Goal: Task Accomplishment & Management: Manage account settings

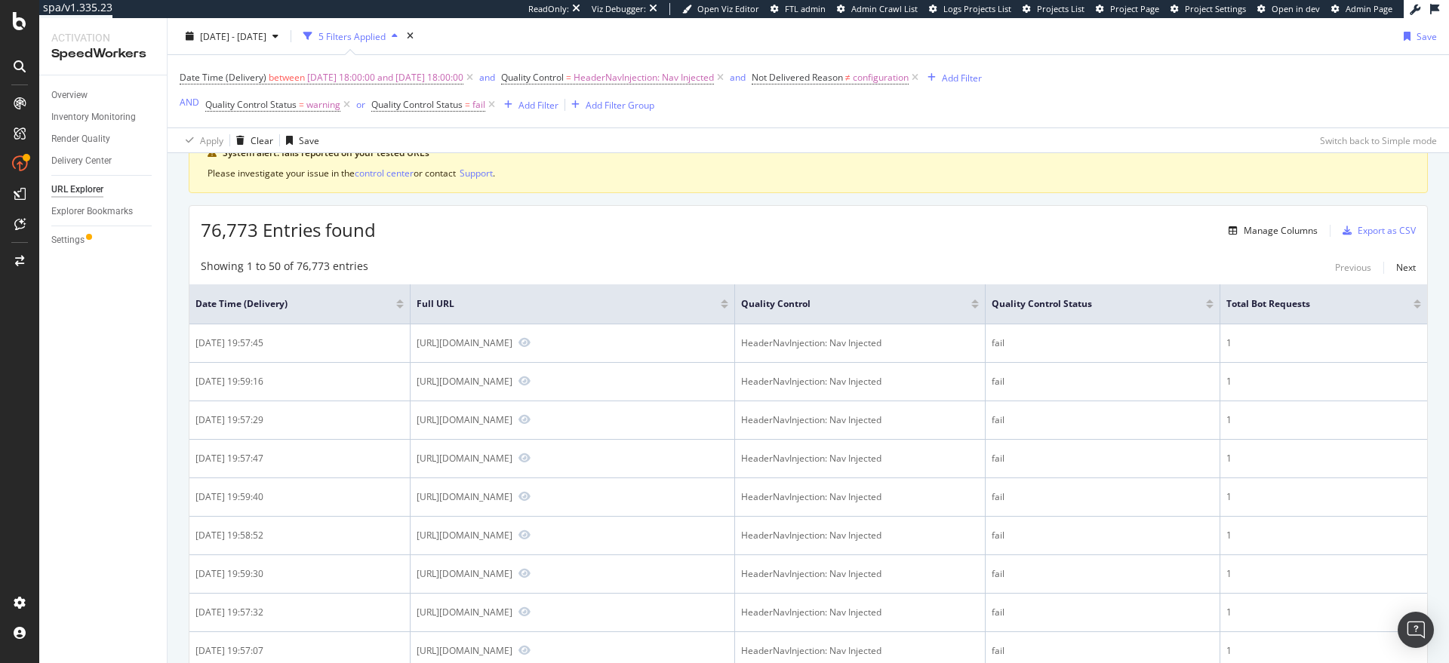
scroll to position [109, 0]
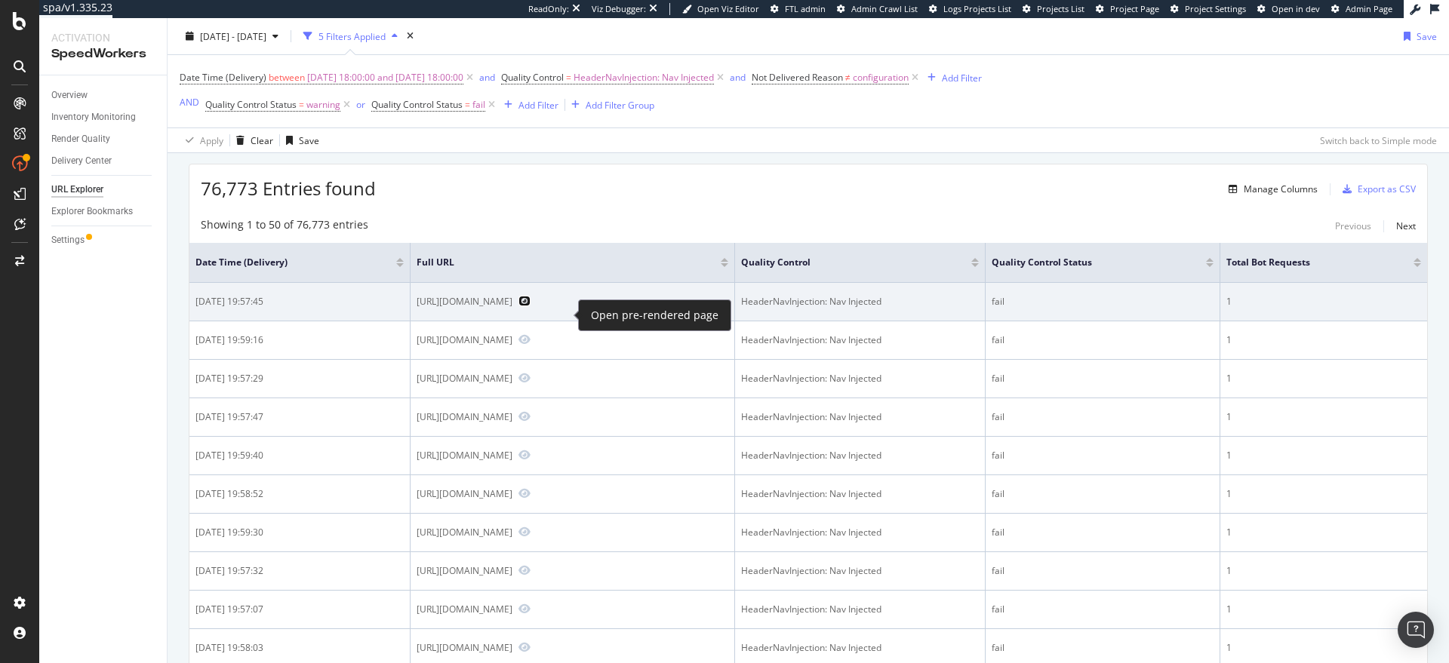
click at [531, 306] on icon "Preview https://www.bestbuy.com/site/nanoleaf-4d-screen-mirror-lightstrip-kit-f…" at bounding box center [525, 301] width 12 height 11
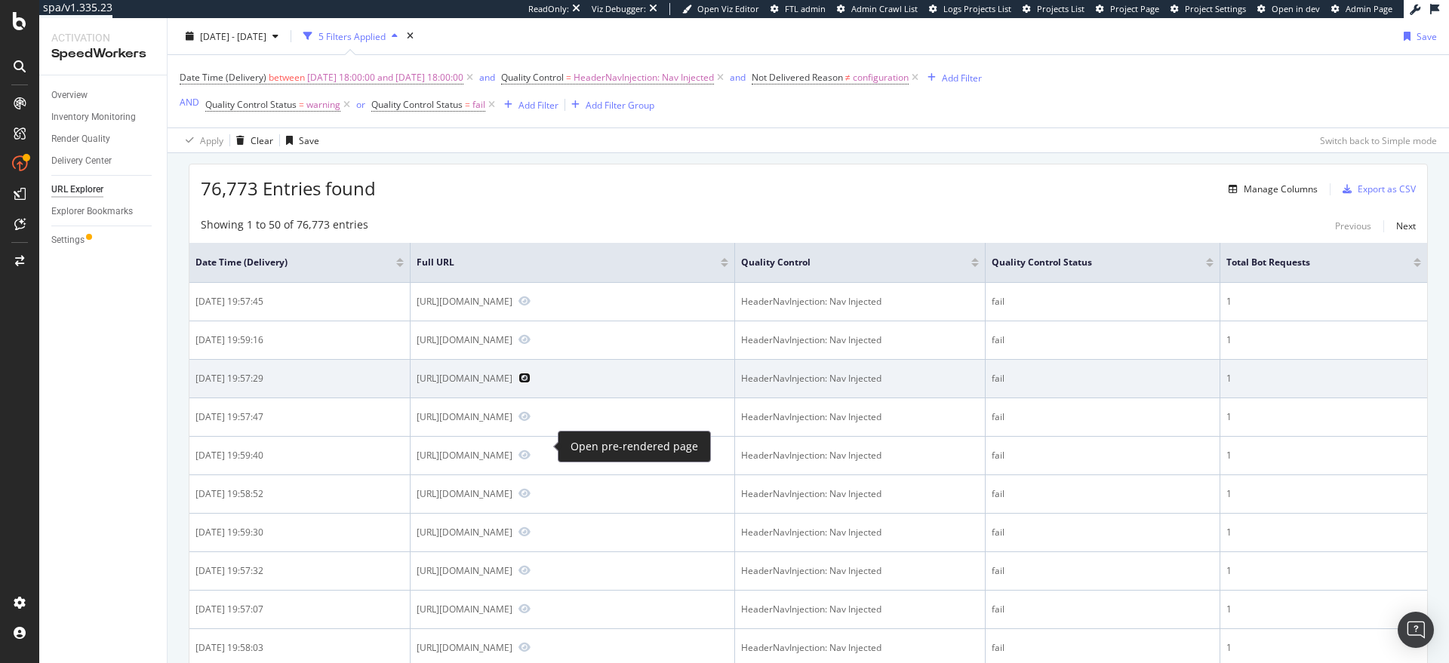
click at [531, 383] on icon "Preview https://www.bestbuy.com/site/ge-washer-dryer-laundry-7-pedestal-white/6…" at bounding box center [525, 378] width 12 height 11
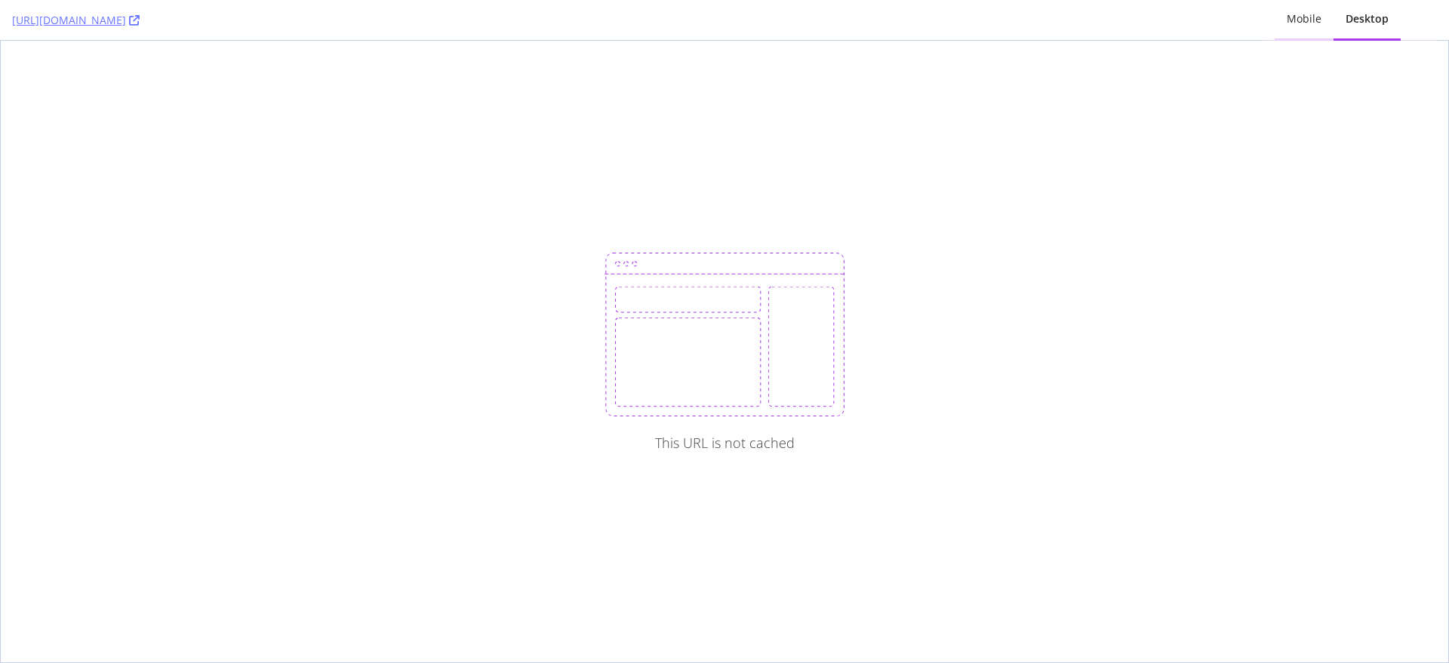
click at [1303, 10] on div "Mobile" at bounding box center [1304, 20] width 59 height 42
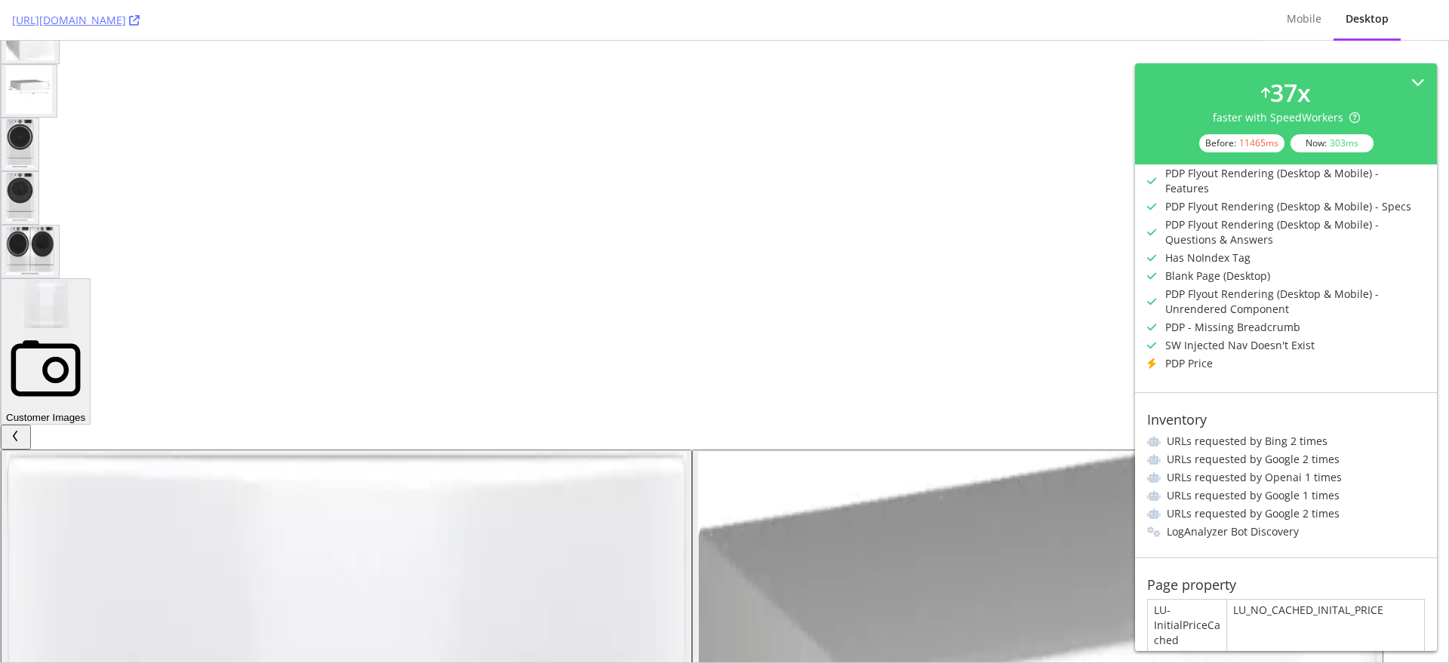
scroll to position [377, 0]
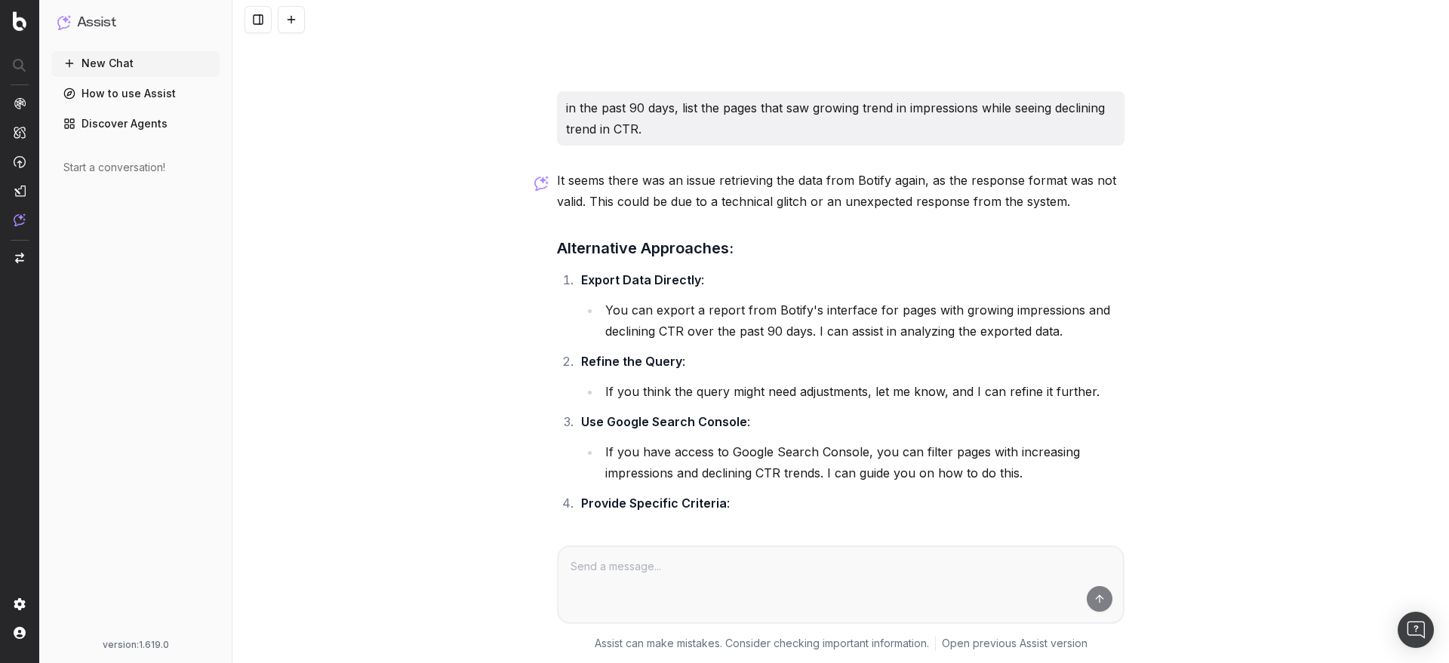
scroll to position [3574, 0]
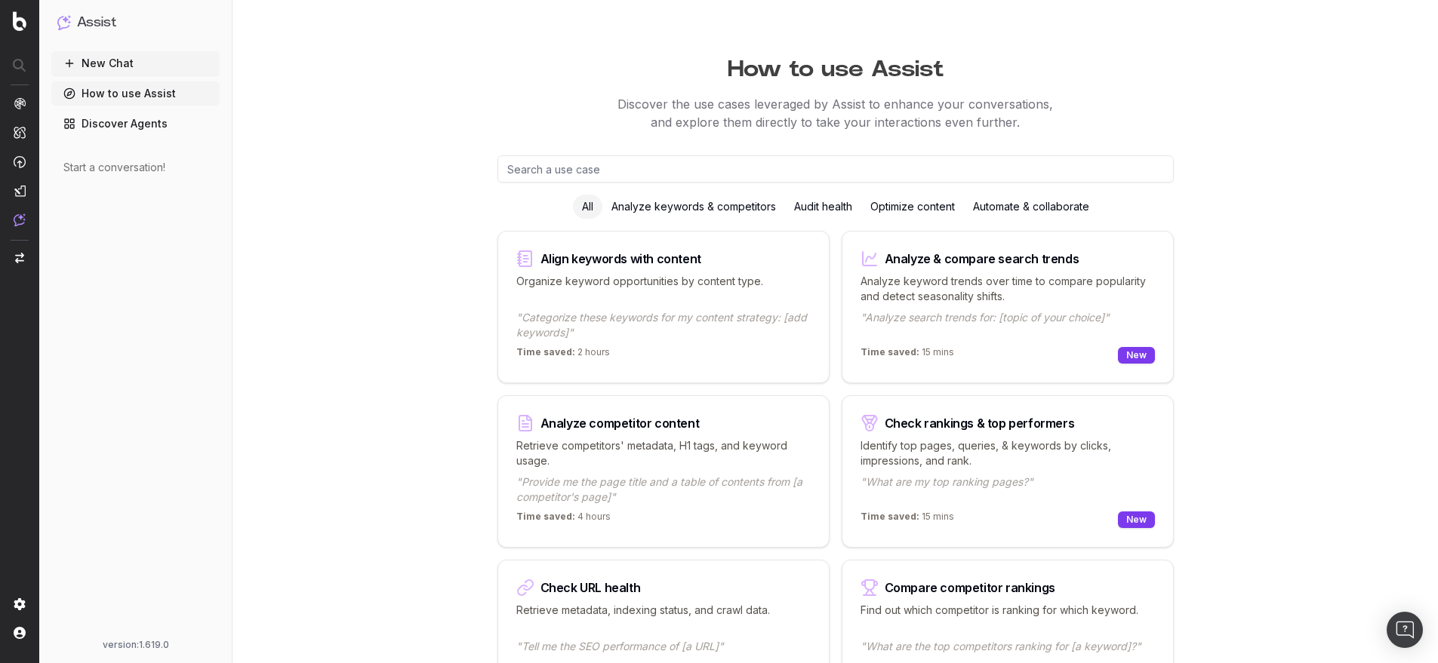
click at [706, 210] on div "Analyze keywords & competitors" at bounding box center [693, 207] width 183 height 24
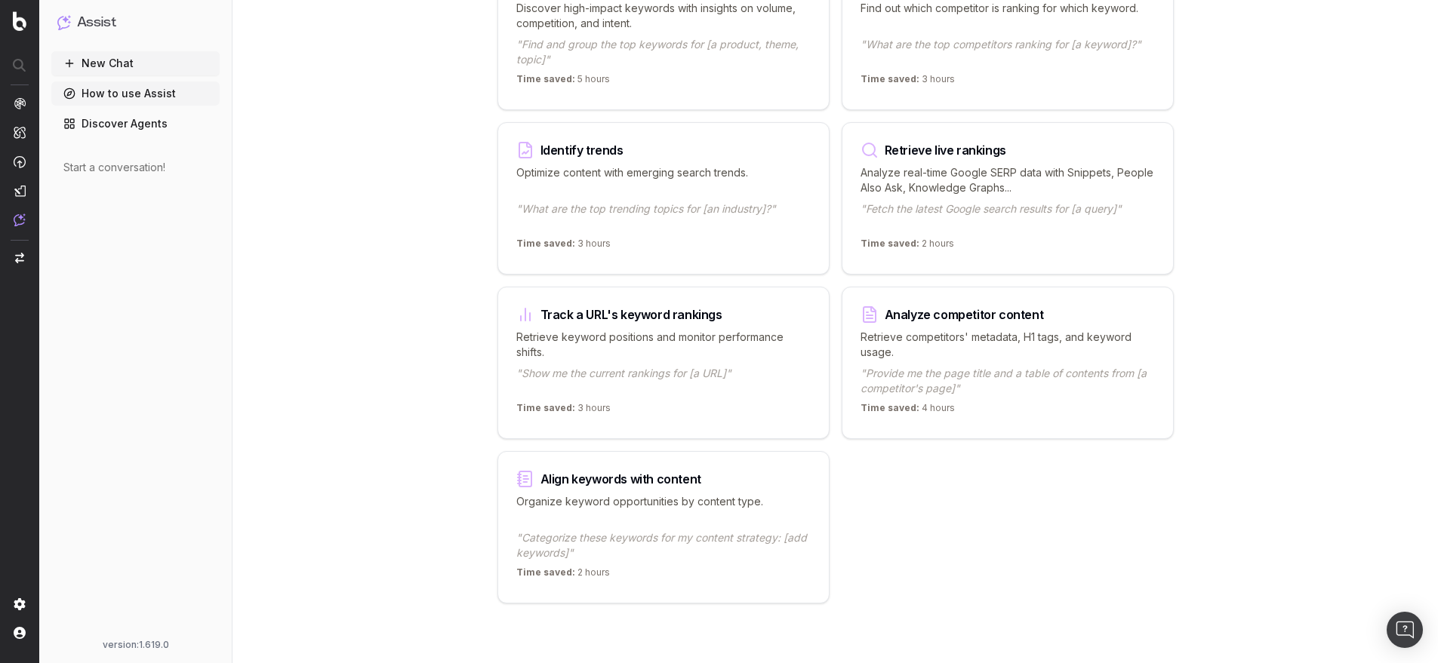
scroll to position [274, 0]
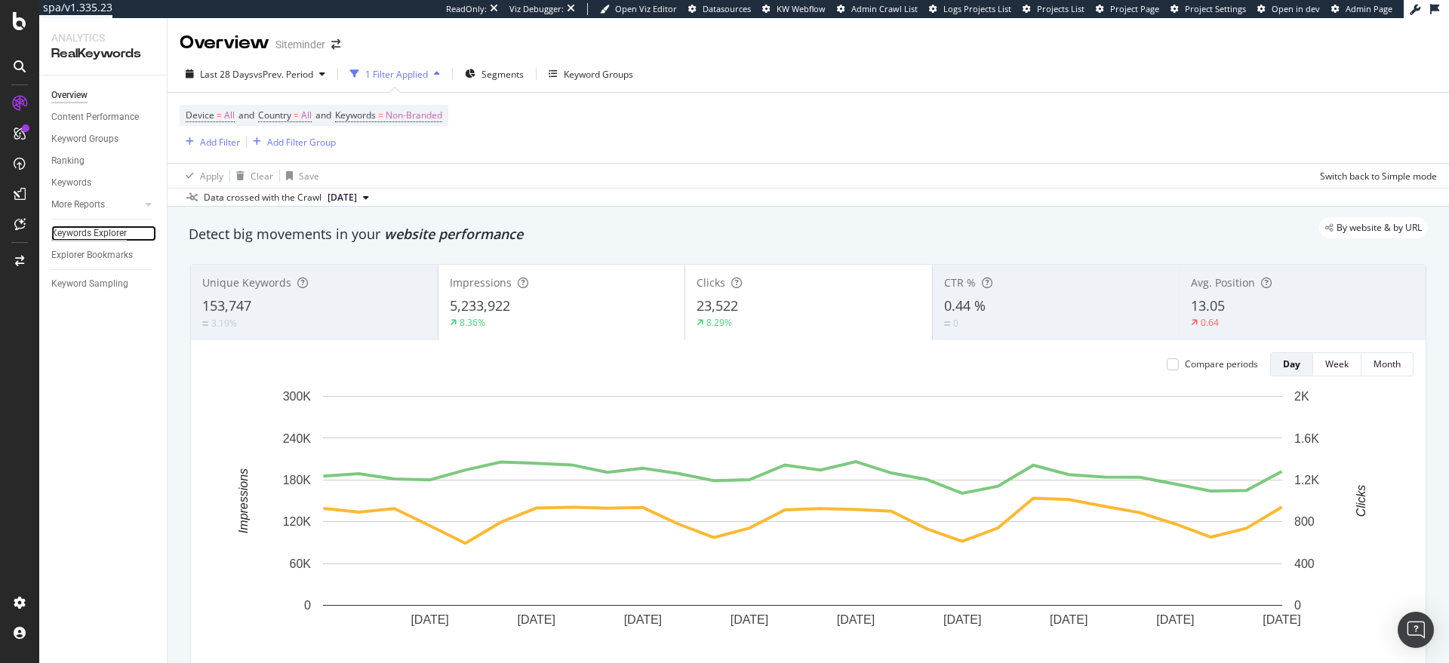
click at [108, 238] on div "Keywords Explorer" at bounding box center [88, 234] width 75 height 16
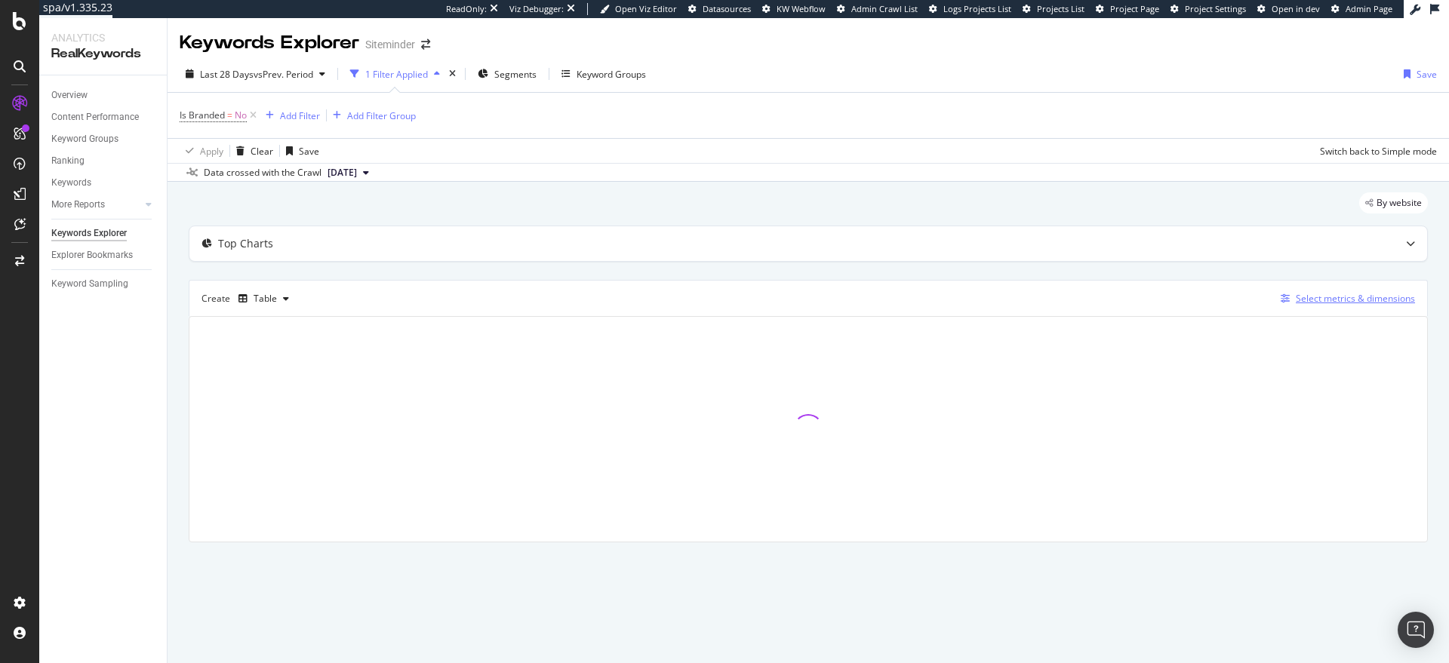
click at [1337, 295] on div "Select metrics & dimensions" at bounding box center [1355, 298] width 119 height 13
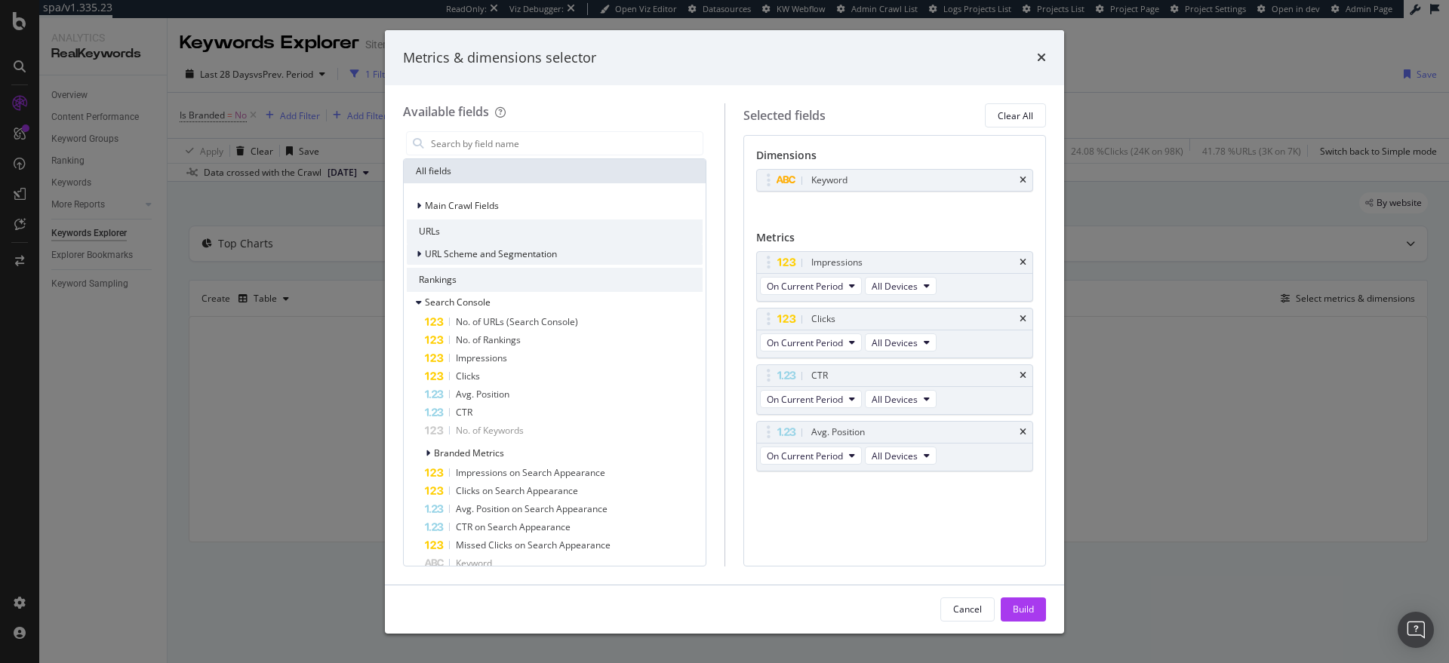
click at [526, 256] on span "URL Scheme and Segmentation" at bounding box center [491, 254] width 132 height 13
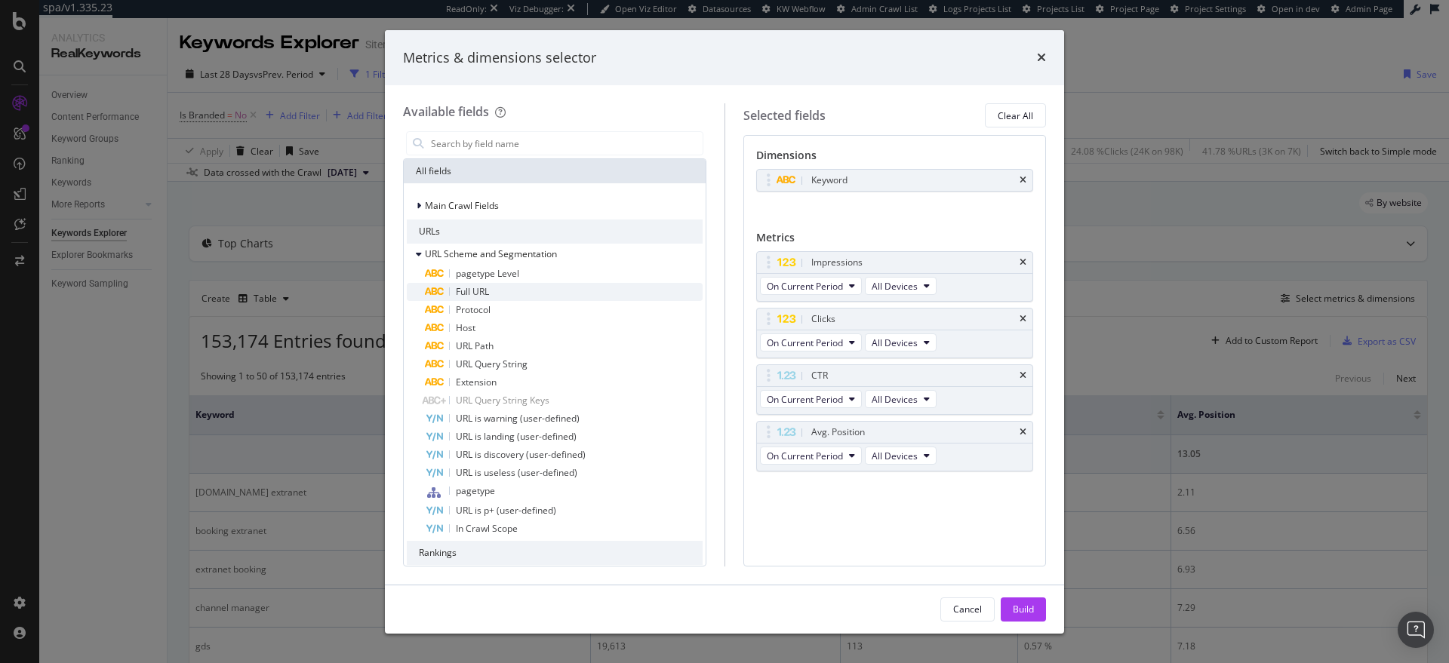
click at [517, 287] on div "Full URL" at bounding box center [564, 292] width 278 height 18
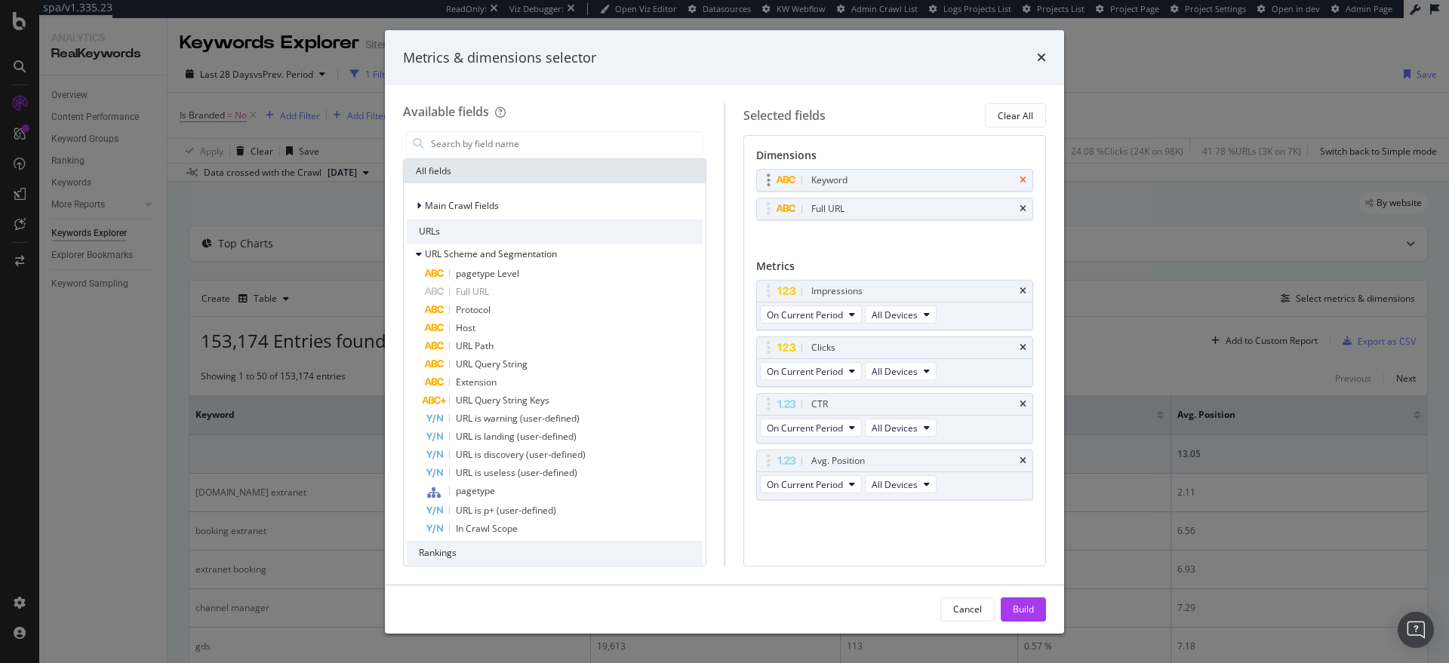
click at [1022, 177] on icon "times" at bounding box center [1023, 180] width 7 height 9
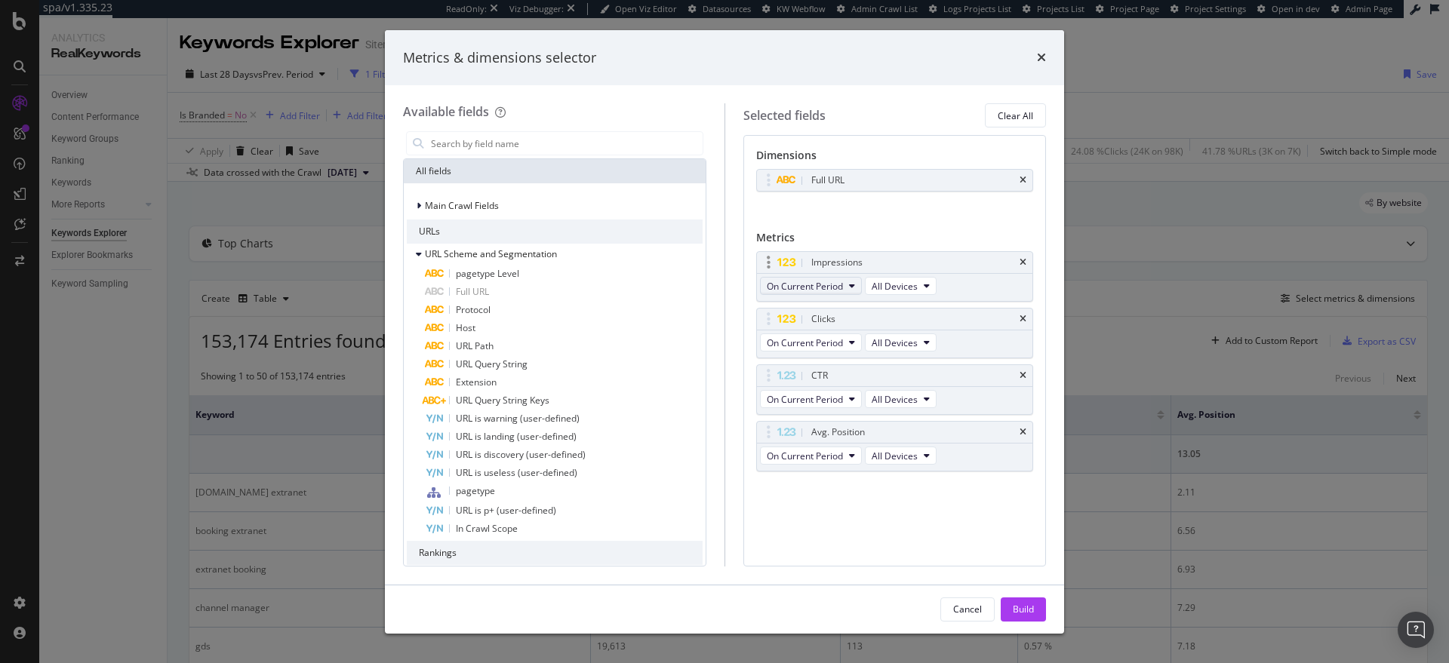
click at [836, 287] on span "On Current Period" at bounding box center [805, 286] width 76 height 13
click at [845, 390] on span "Diff. between Periods - Value" at bounding box center [846, 397] width 146 height 14
click at [831, 343] on span "On Current Period" at bounding box center [805, 343] width 76 height 13
click at [829, 447] on span "Diff. between Periods - Value" at bounding box center [846, 454] width 146 height 14
click at [828, 399] on span "On Current Period" at bounding box center [805, 399] width 76 height 13
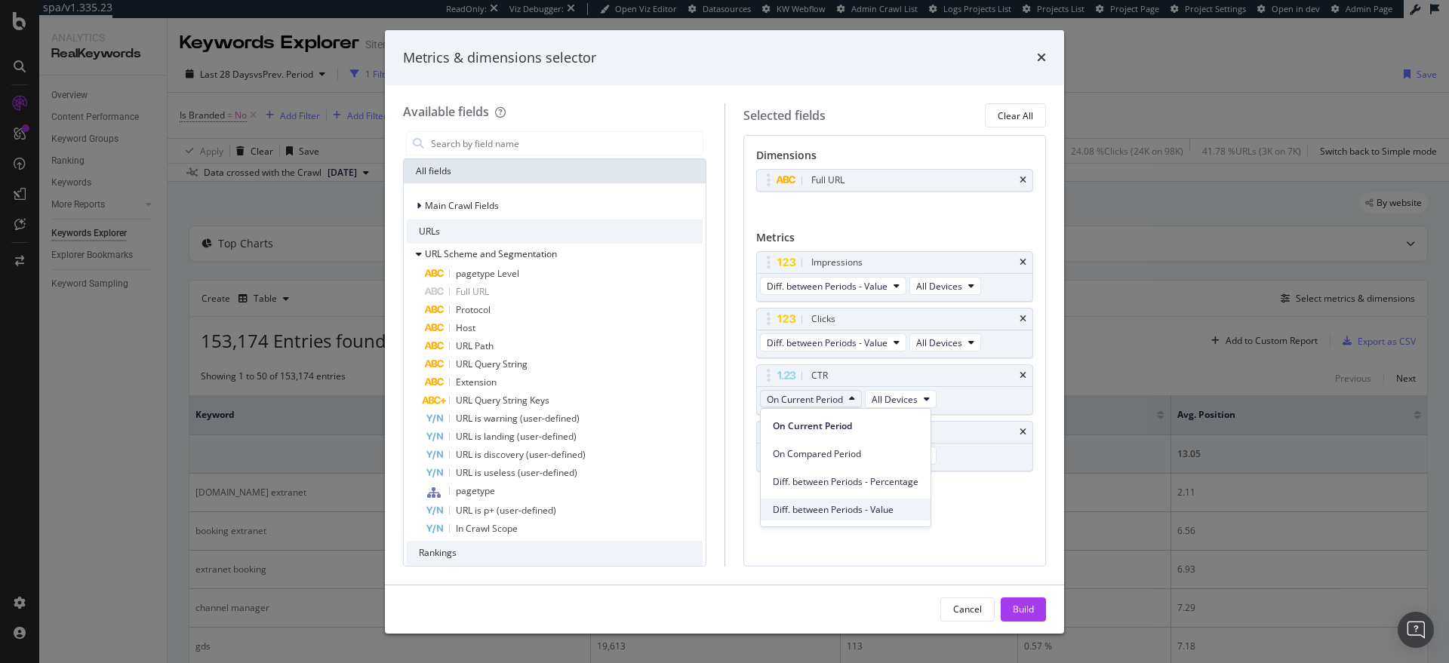
click at [838, 500] on div "Diff. between Periods - Value" at bounding box center [846, 510] width 170 height 22
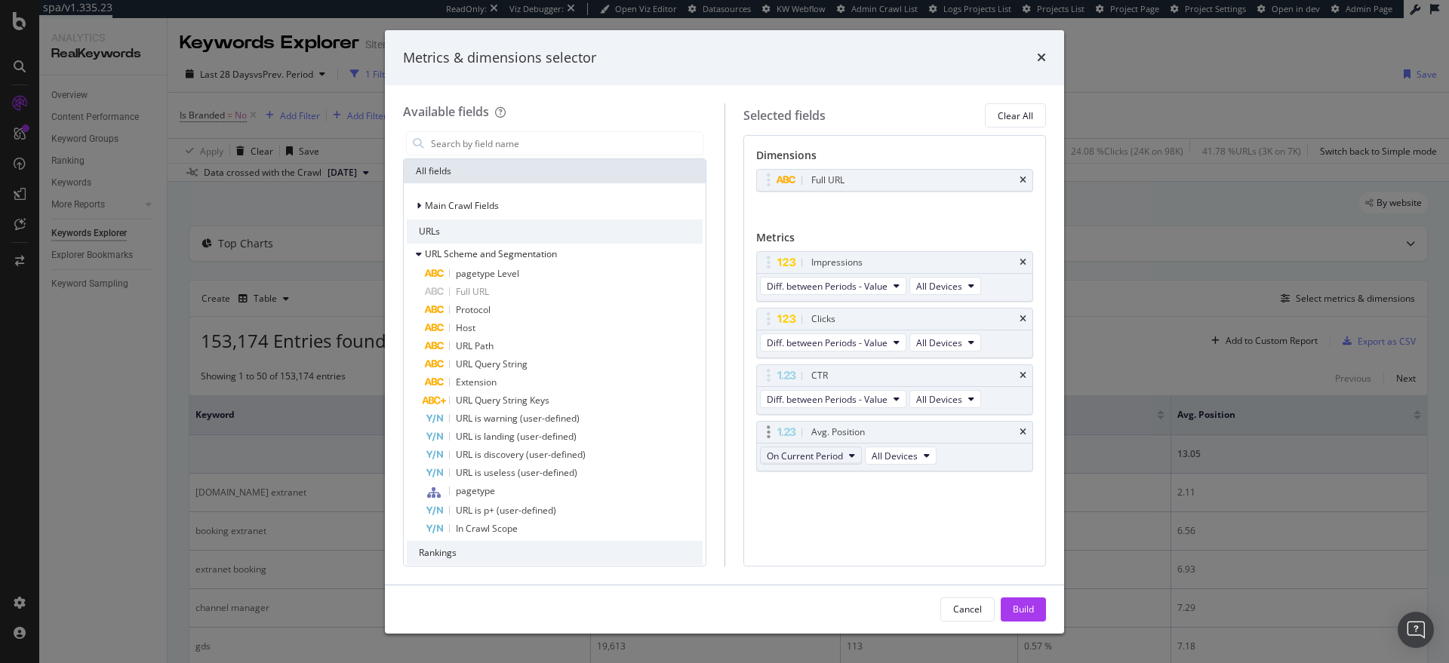
click at [815, 455] on span "On Current Period" at bounding box center [805, 456] width 76 height 13
click at [841, 565] on span "Diff. between Periods - Value" at bounding box center [846, 567] width 146 height 14
click at [1023, 603] on div "Build" at bounding box center [1023, 609] width 21 height 13
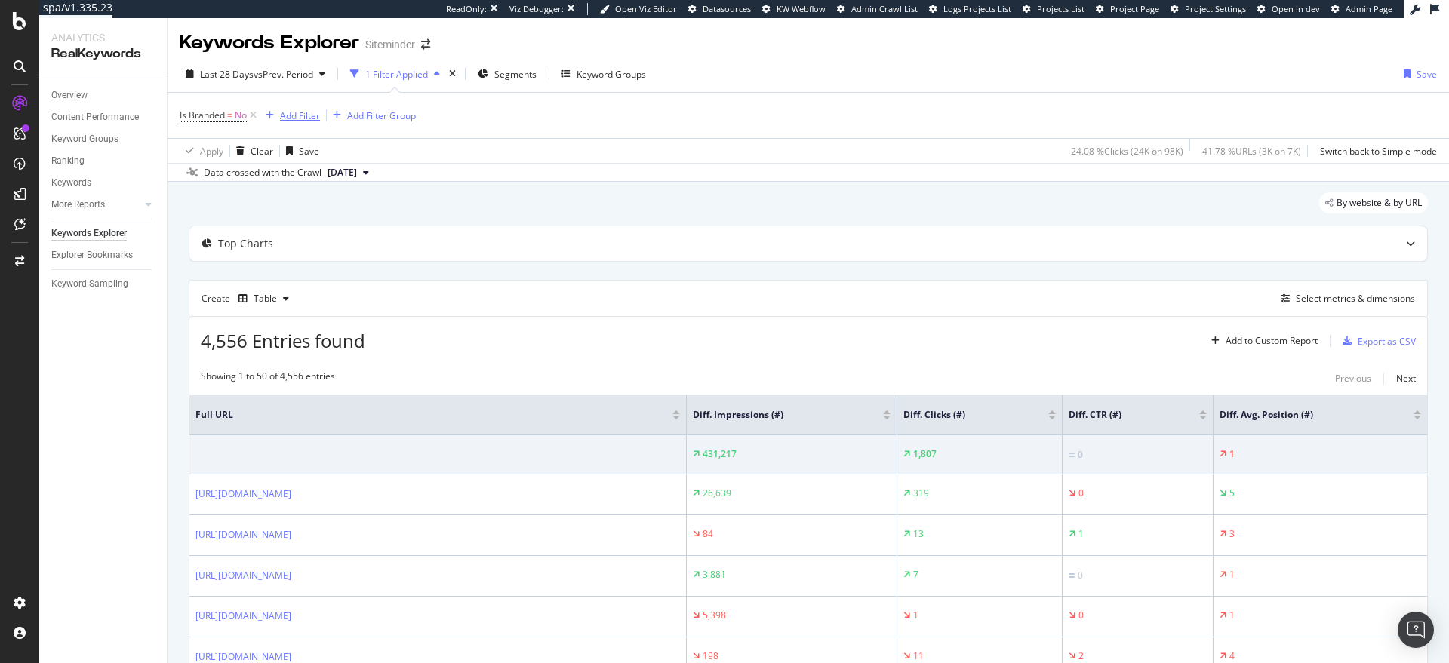
click at [294, 122] on div "Add Filter" at bounding box center [300, 115] width 40 height 13
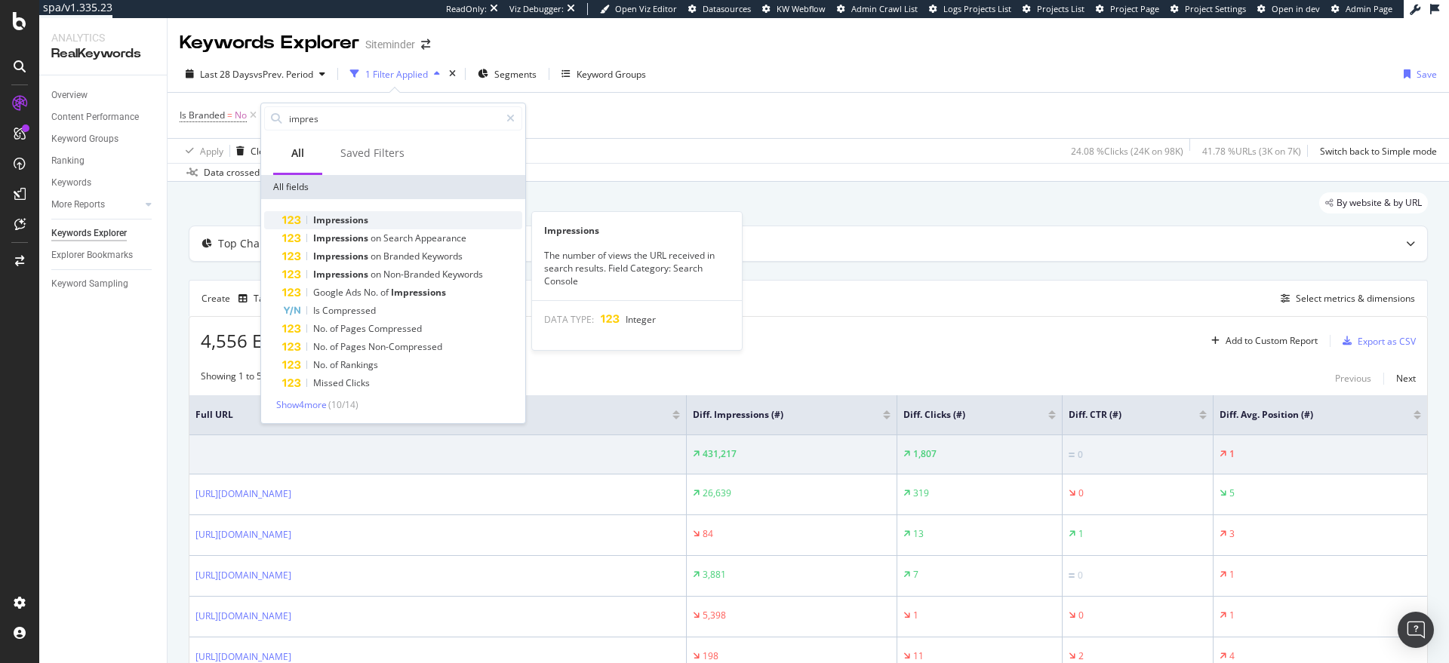
type input "impres"
click at [367, 217] on span "Impressions" at bounding box center [340, 220] width 55 height 13
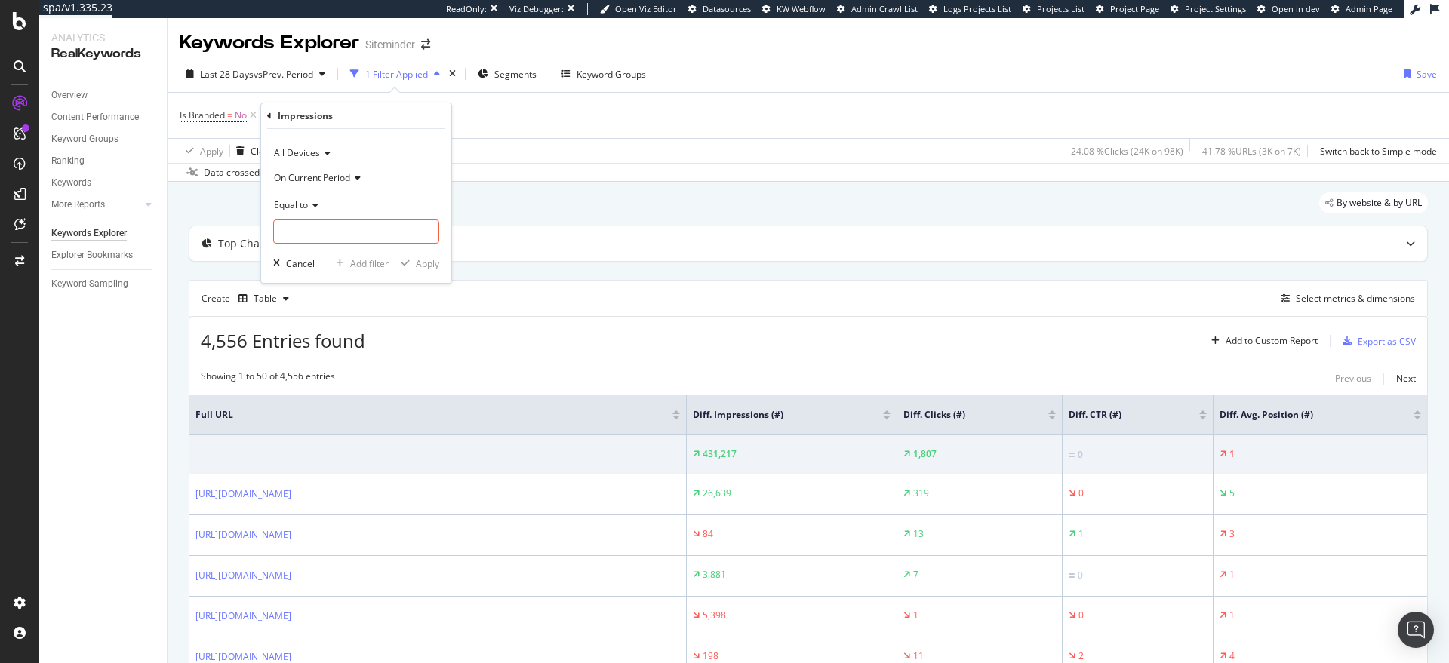
click at [312, 183] on span "On Current Period" at bounding box center [312, 177] width 76 height 13
click at [325, 263] on span "Diff. Between Period - value" at bounding box center [339, 267] width 116 height 13
click at [323, 226] on input "number" at bounding box center [356, 232] width 166 height 24
click at [312, 205] on icon at bounding box center [313, 205] width 11 height 9
click at [307, 316] on span "Greater than" at bounding box center [308, 314] width 54 height 13
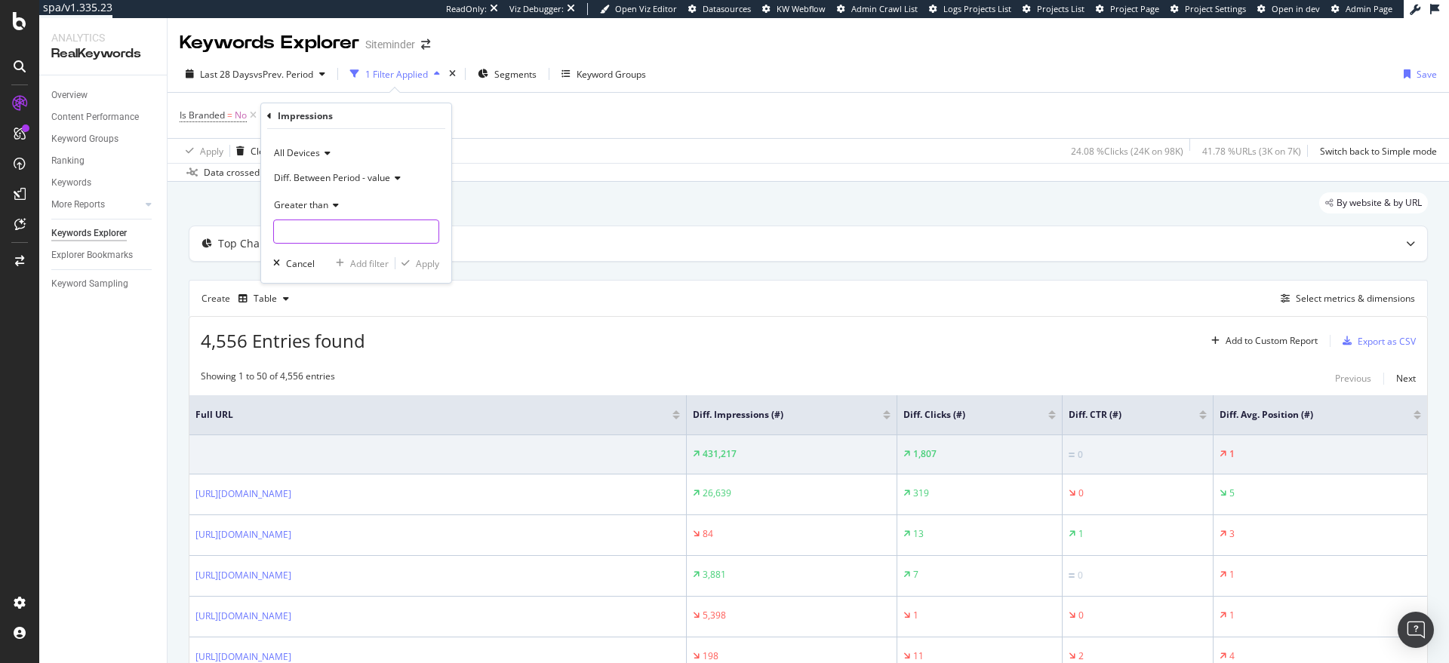
click at [325, 235] on input "number" at bounding box center [356, 232] width 166 height 24
type input "0"
click at [363, 260] on div "Add filter" at bounding box center [369, 263] width 38 height 13
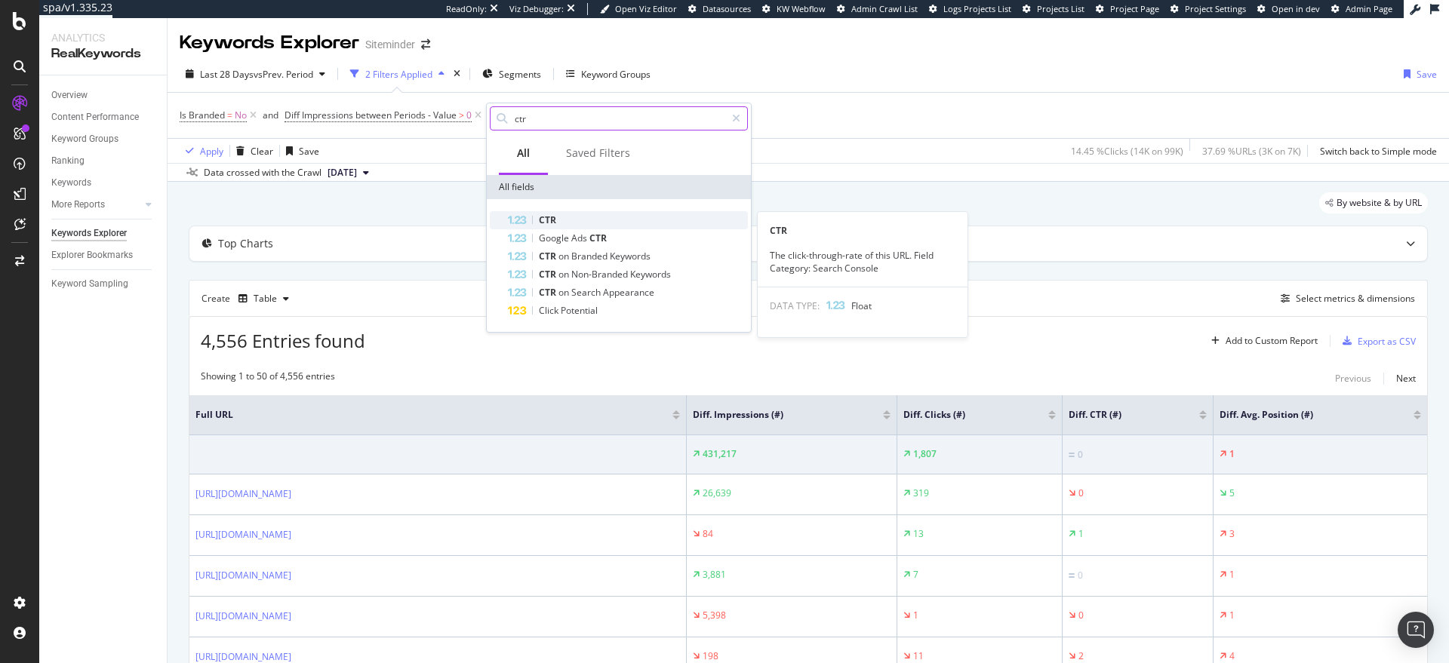
type input "ctr"
click at [587, 217] on div "CTR" at bounding box center [628, 220] width 240 height 18
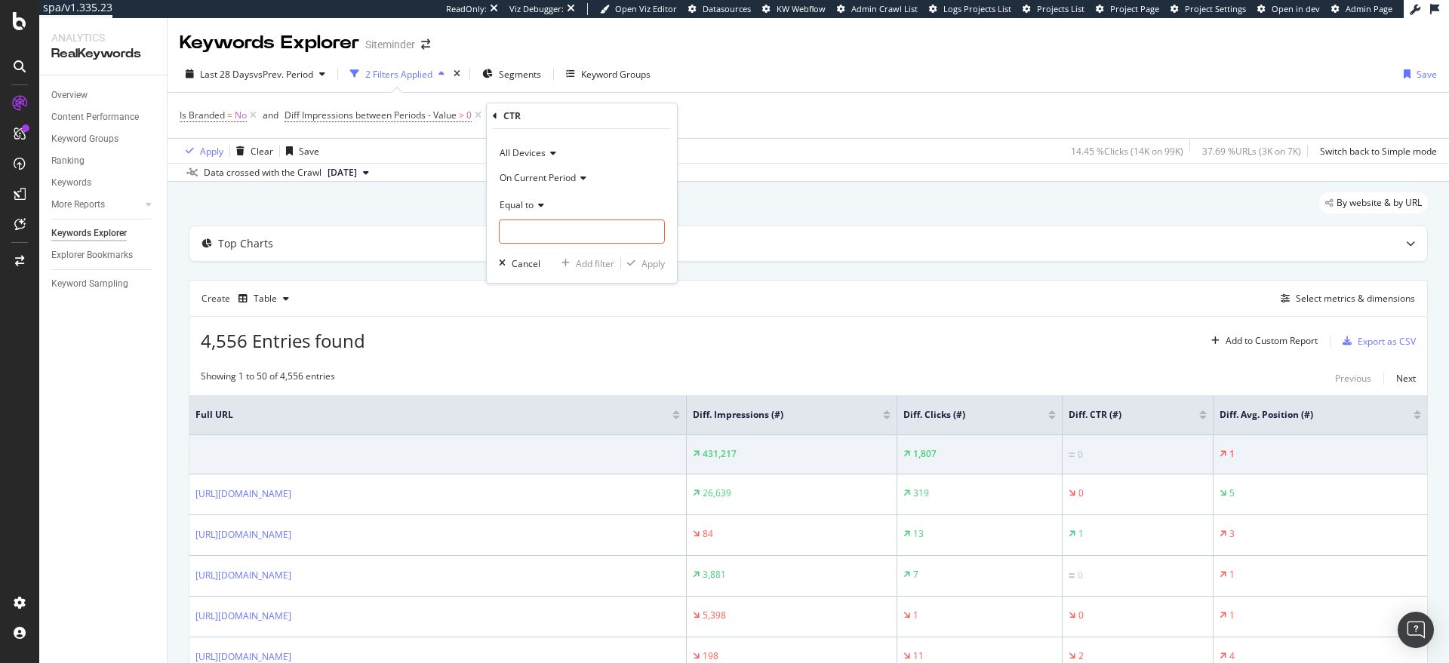
click at [546, 177] on span "On Current Period" at bounding box center [538, 177] width 76 height 13
click at [553, 257] on div "Diff. Between Period - value" at bounding box center [584, 267] width 162 height 20
click at [542, 207] on icon at bounding box center [539, 205] width 11 height 9
click at [534, 281] on span "Less than" at bounding box center [526, 275] width 40 height 13
click at [546, 232] on input "number" at bounding box center [582, 232] width 166 height 24
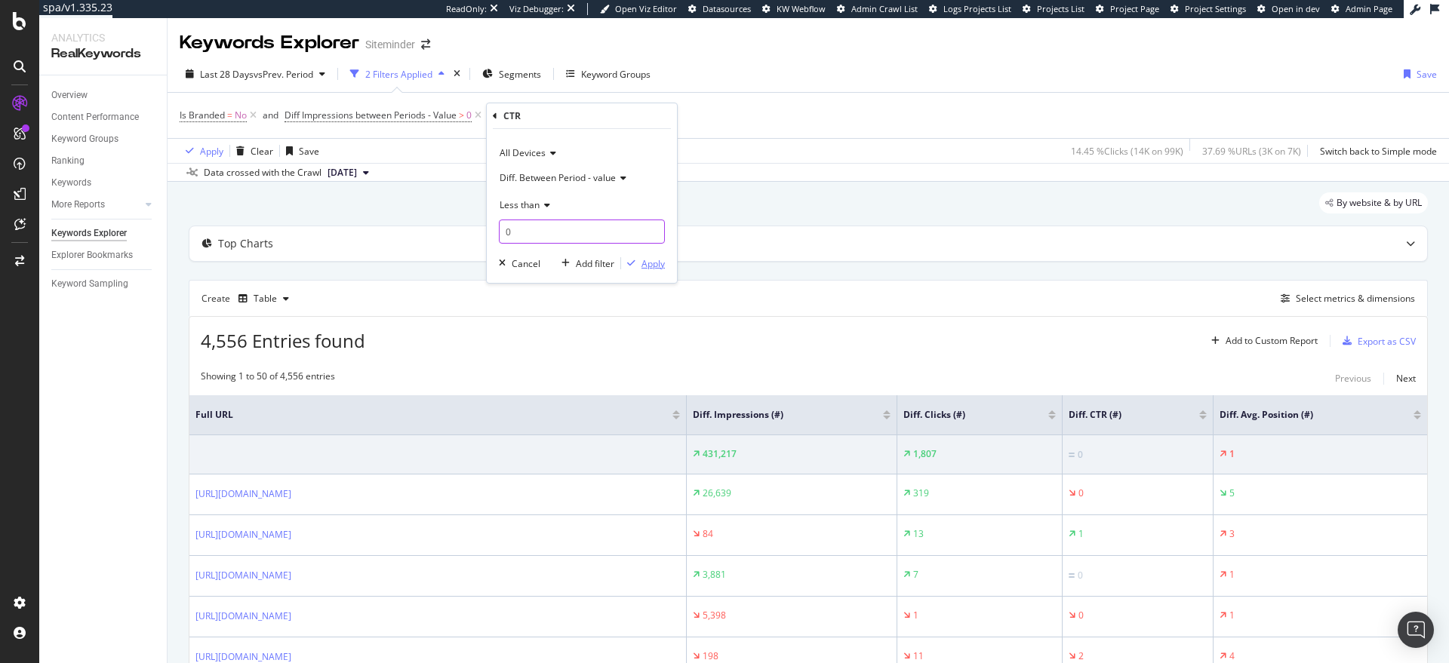
type input "0"
click at [646, 263] on div "Apply" at bounding box center [653, 263] width 23 height 13
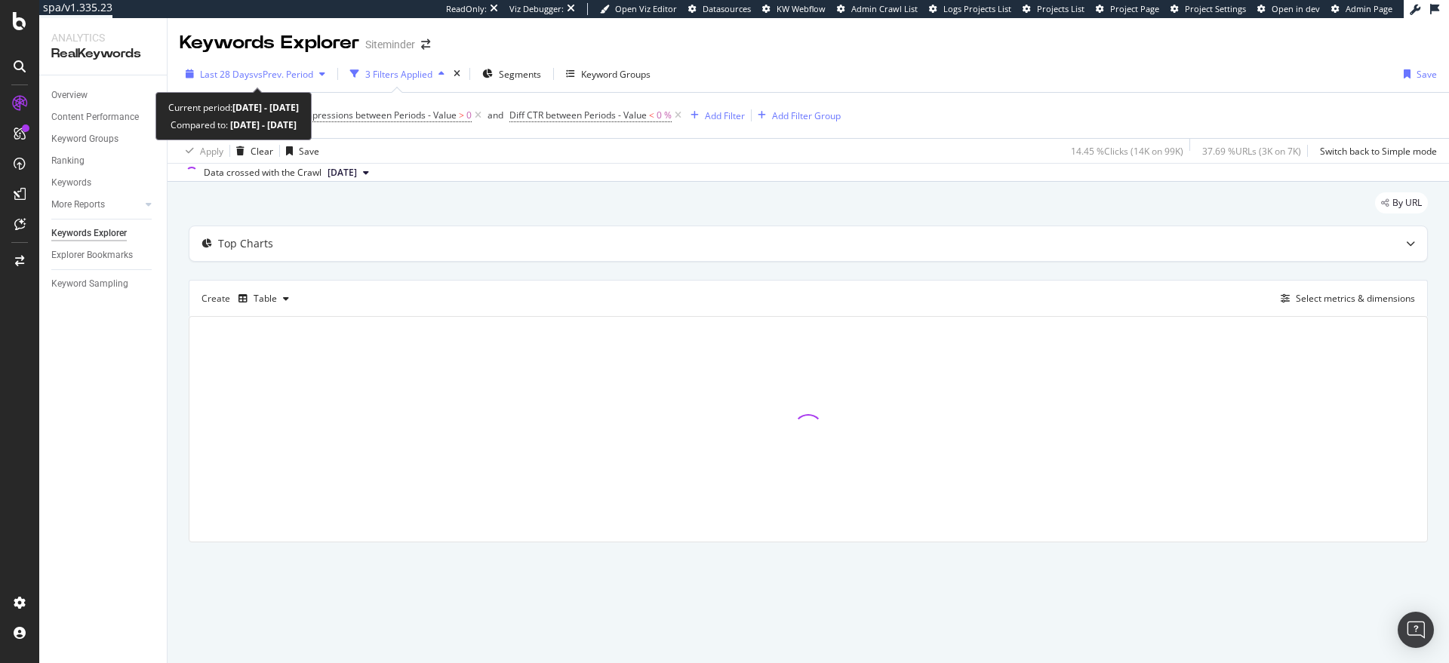
click at [269, 75] on span "vs Prev. Period" at bounding box center [284, 74] width 60 height 13
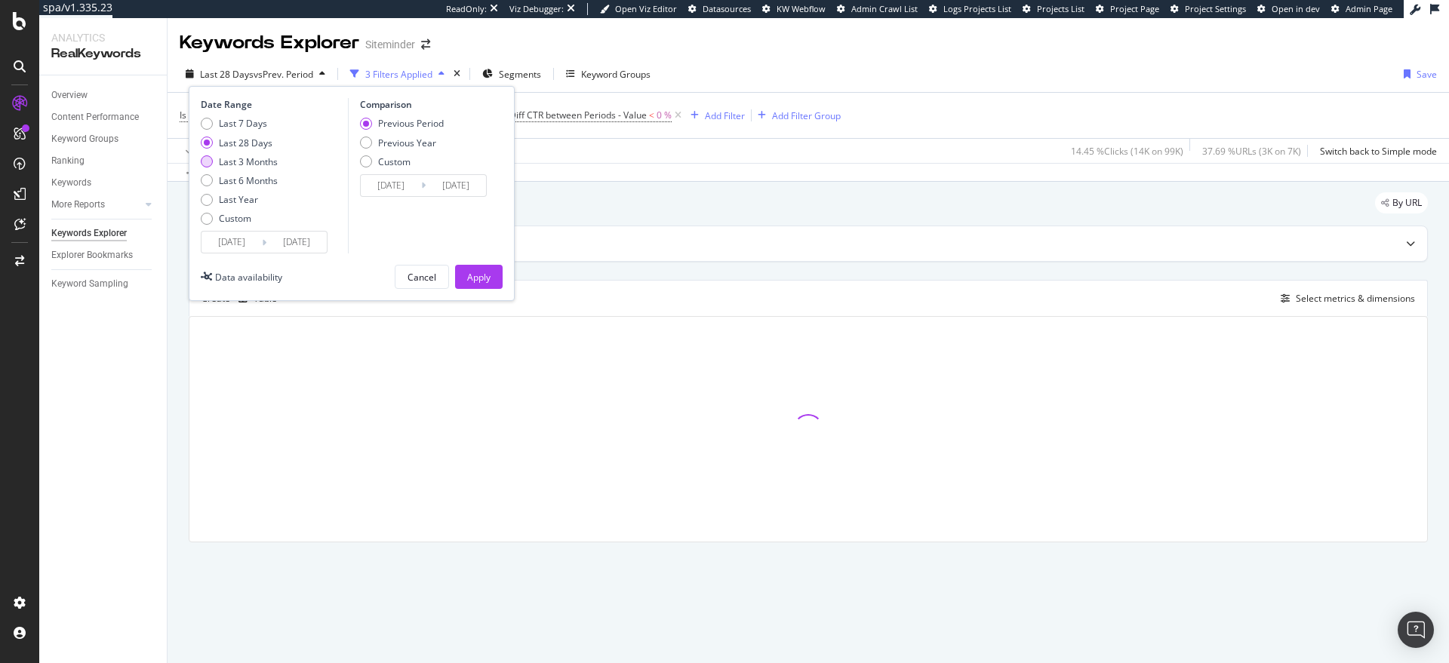
click at [257, 161] on div "Last 3 Months" at bounding box center [248, 161] width 59 height 13
type input "2025/05/12"
type input "2025/02/09"
type input "2025/05/11"
click at [478, 269] on div "Apply" at bounding box center [478, 277] width 23 height 23
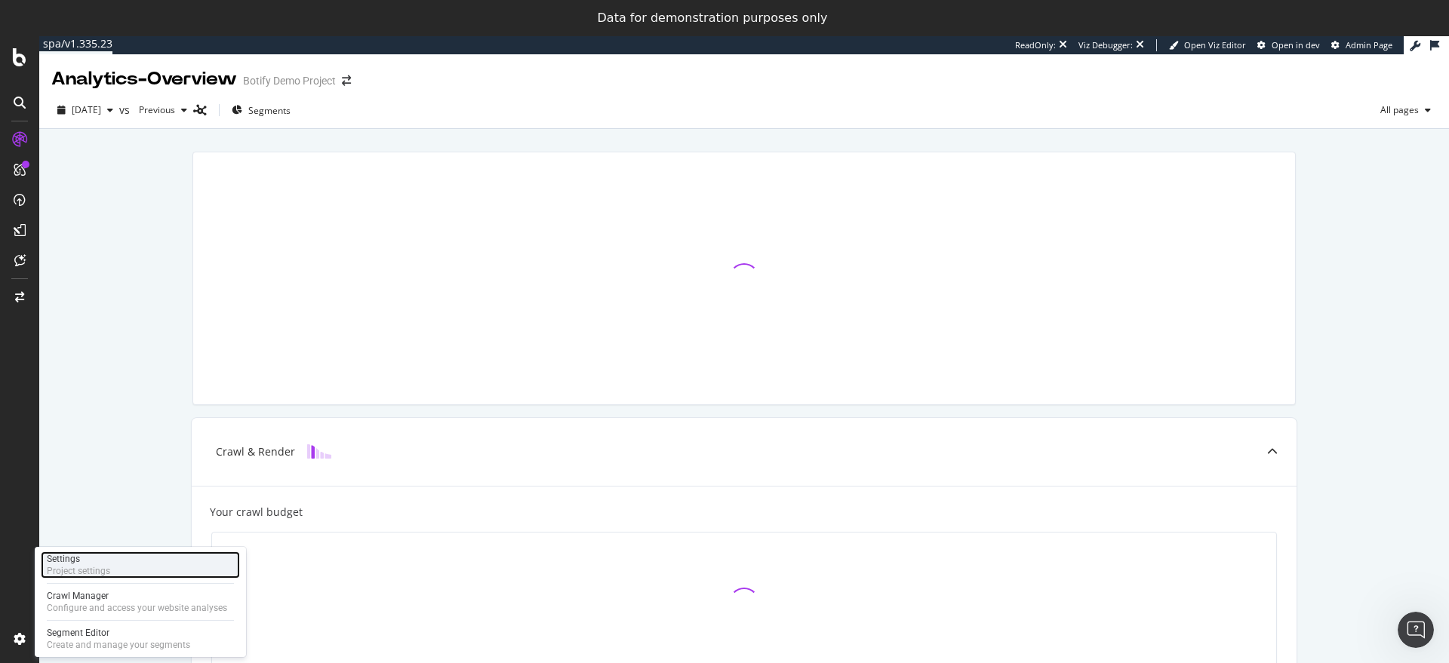
click at [78, 568] on div "Project settings" at bounding box center [78, 571] width 63 height 12
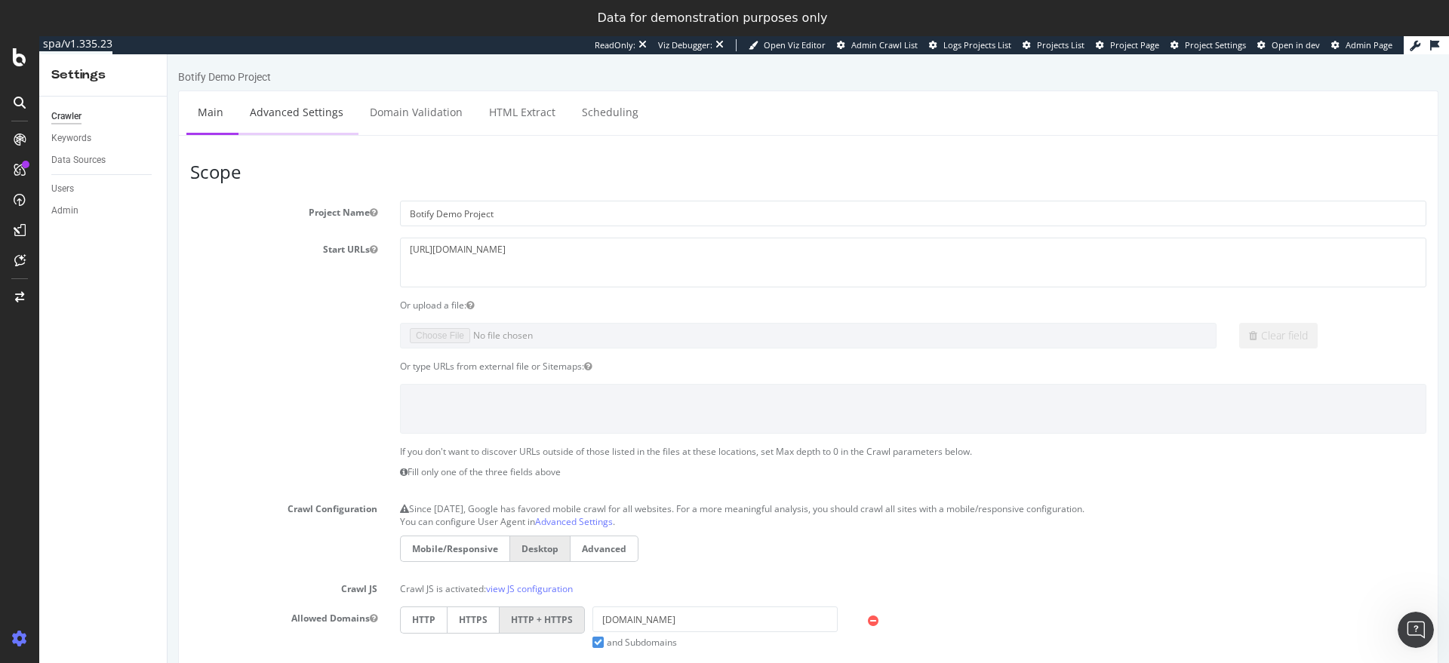
click at [312, 126] on link "Advanced Settings" at bounding box center [296, 112] width 116 height 42
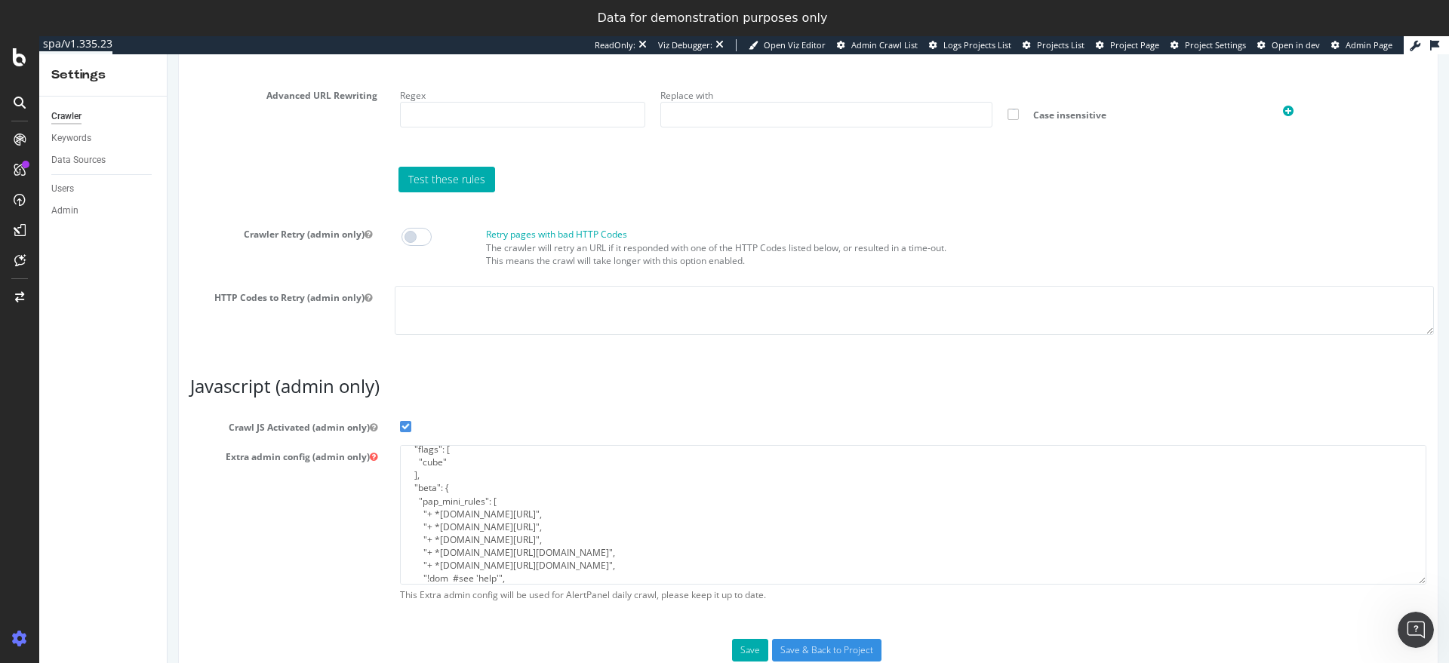
scroll to position [20, 0]
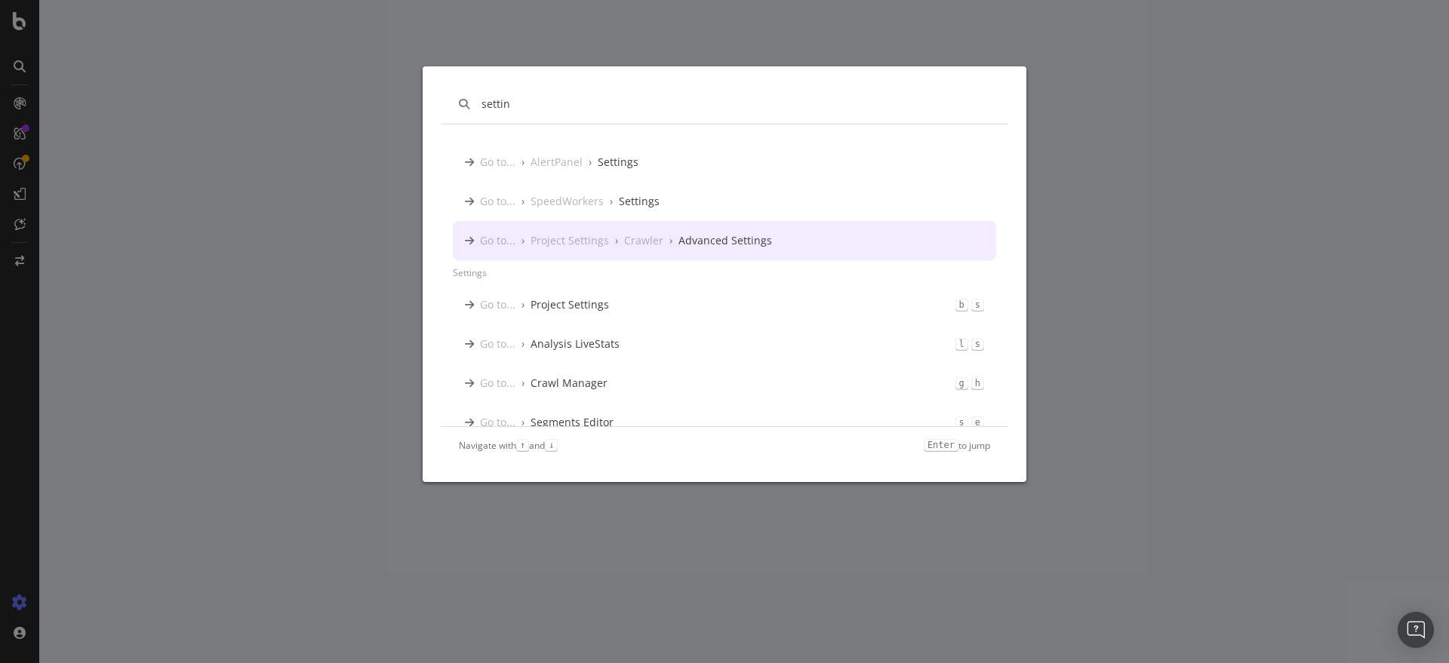
type input "settin"
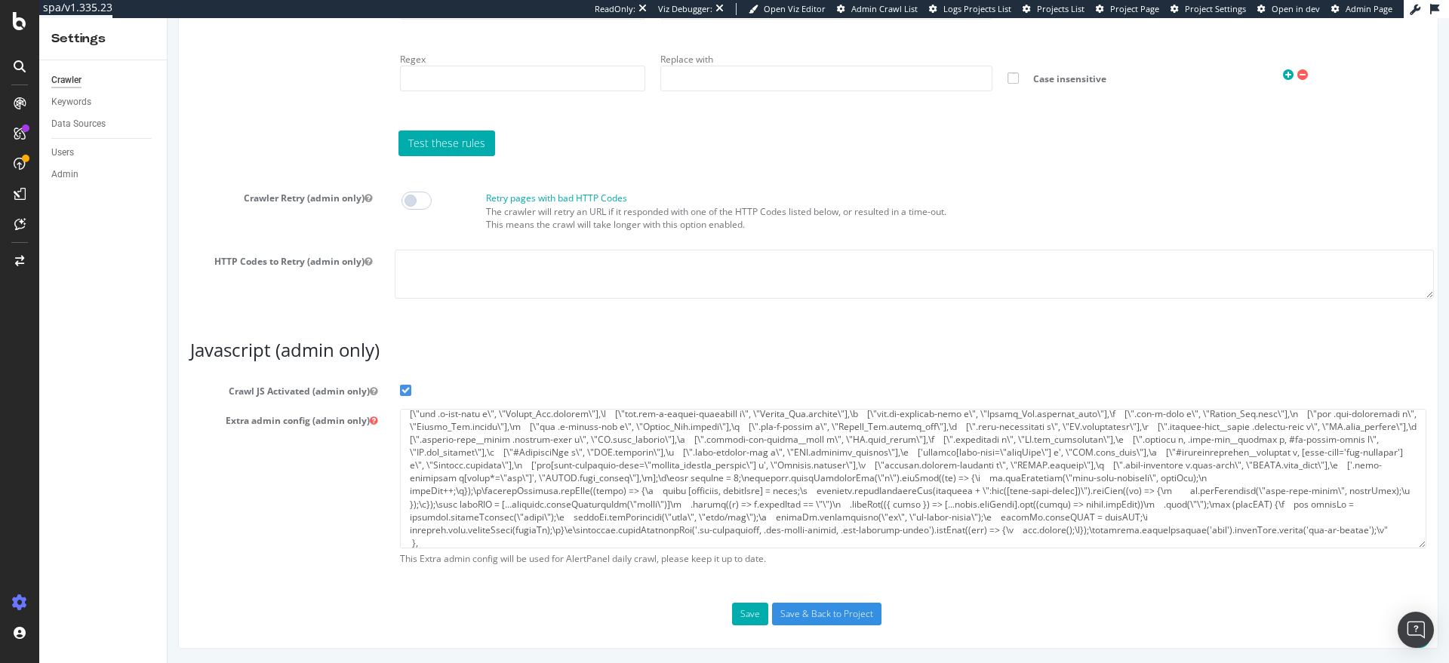
scroll to position [614, 0]
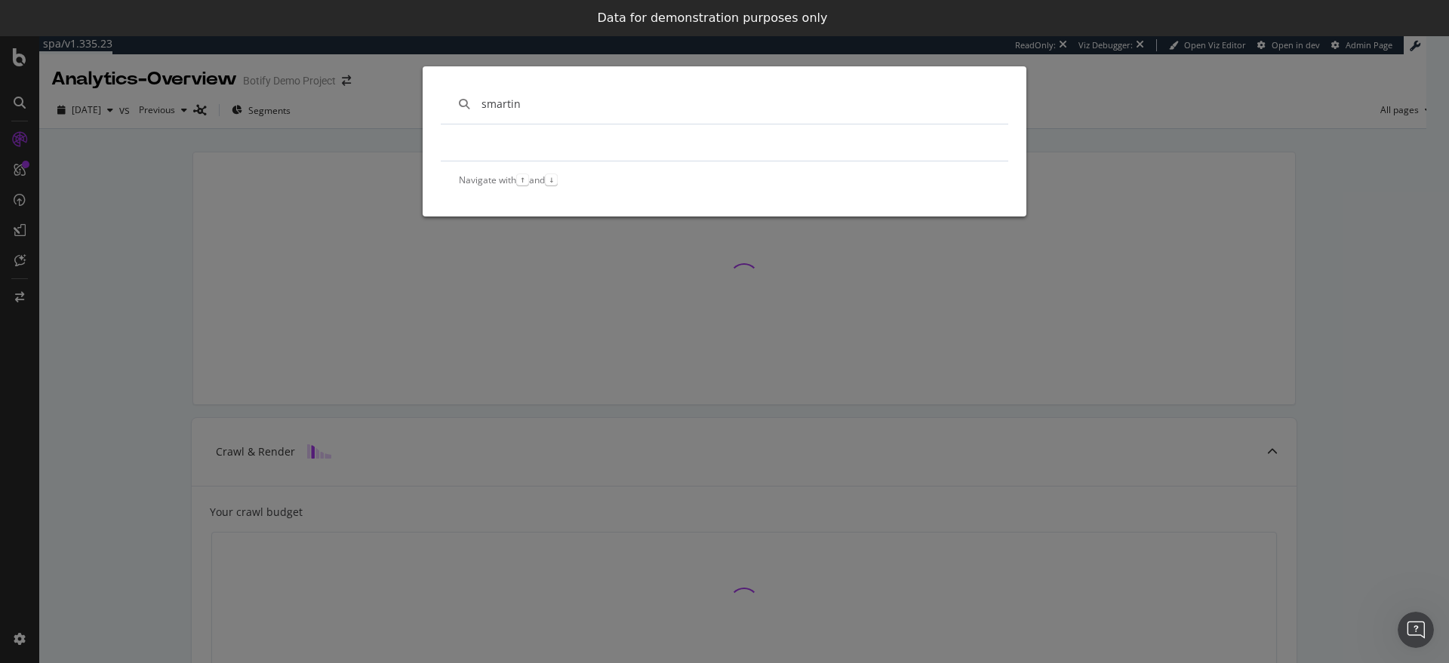
type input "smartin"
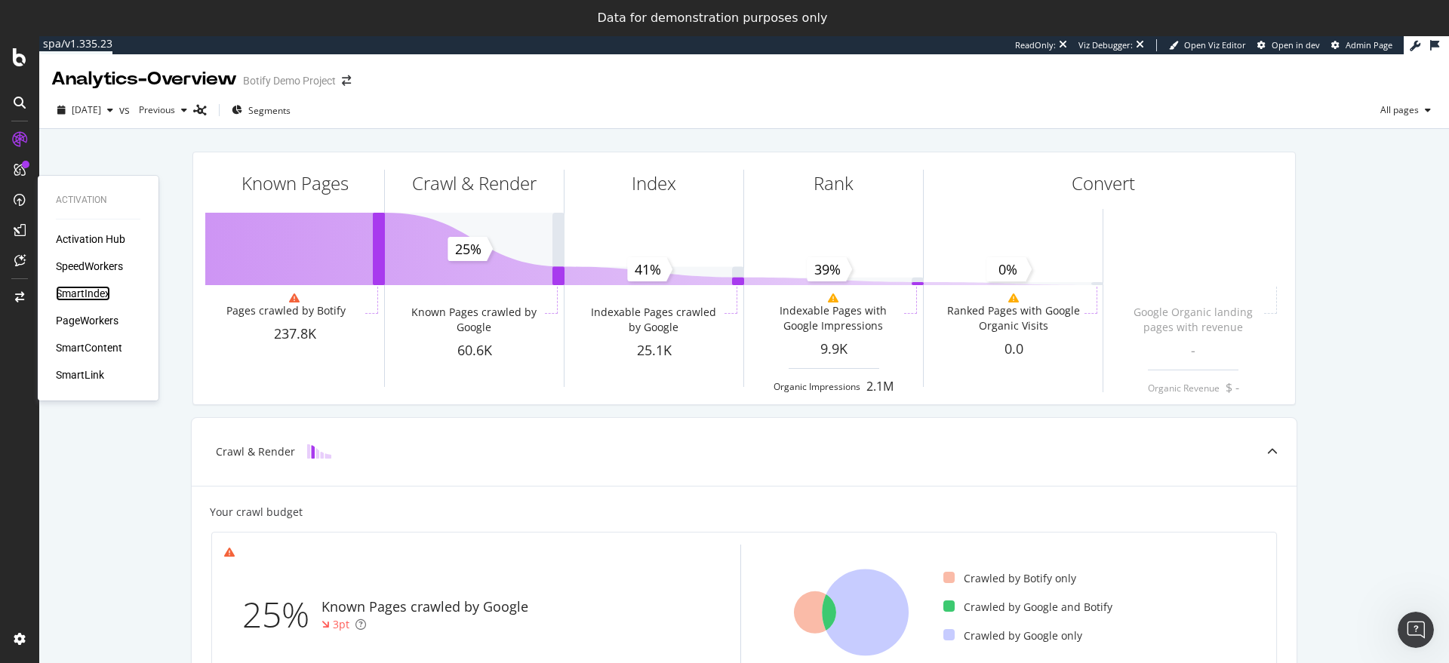
click at [80, 292] on div "SmartIndex" at bounding box center [83, 293] width 54 height 15
